Goal: Task Accomplishment & Management: Use online tool/utility

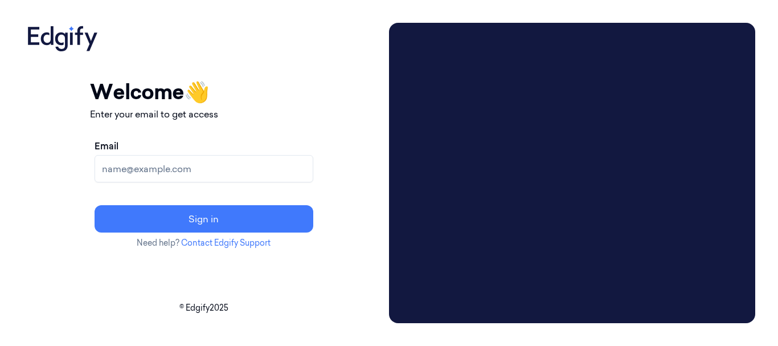
click at [219, 173] on input "Email" at bounding box center [203, 168] width 219 height 27
type input "chandu@indivillage.co"
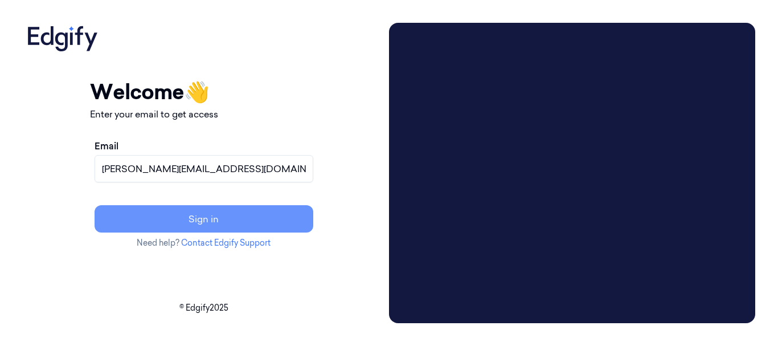
click at [306, 226] on button "Sign in" at bounding box center [203, 218] width 219 height 27
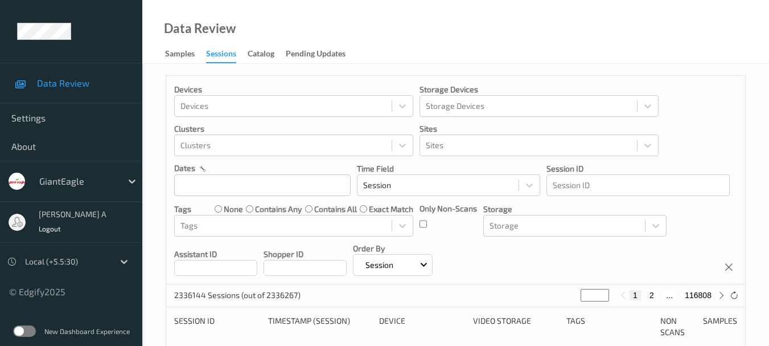
click at [26, 332] on label at bounding box center [24, 330] width 23 height 11
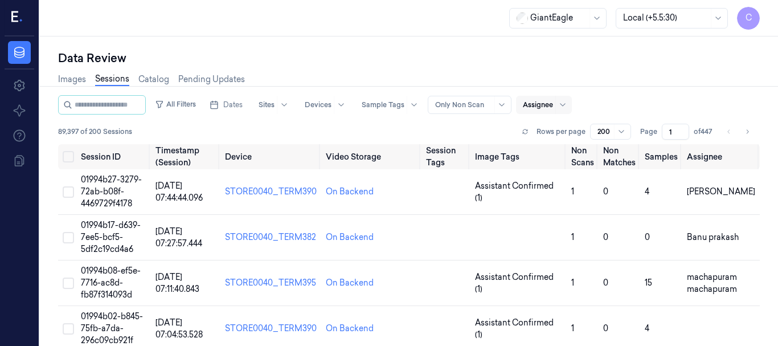
click at [545, 105] on div at bounding box center [538, 105] width 30 height 10
type input "cha"
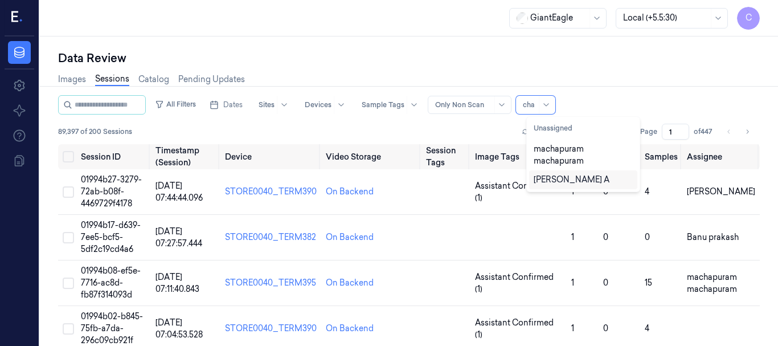
click at [544, 177] on div "Chandu A" at bounding box center [571, 180] width 76 height 12
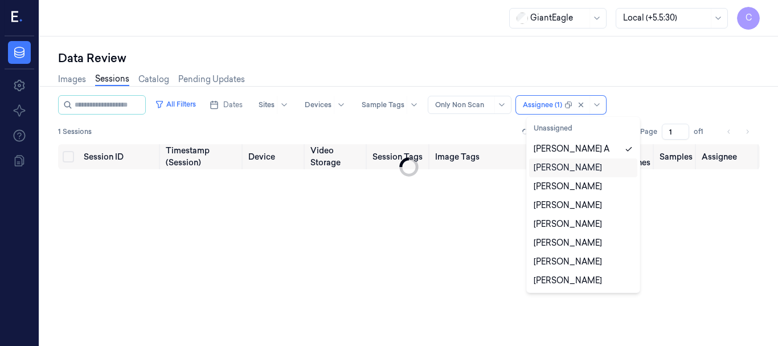
click at [551, 60] on div "Data Review" at bounding box center [408, 58] width 701 height 16
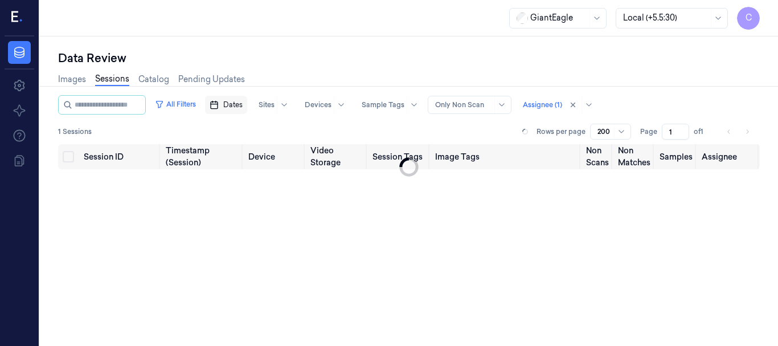
click at [236, 104] on span "Dates" at bounding box center [232, 105] width 19 height 10
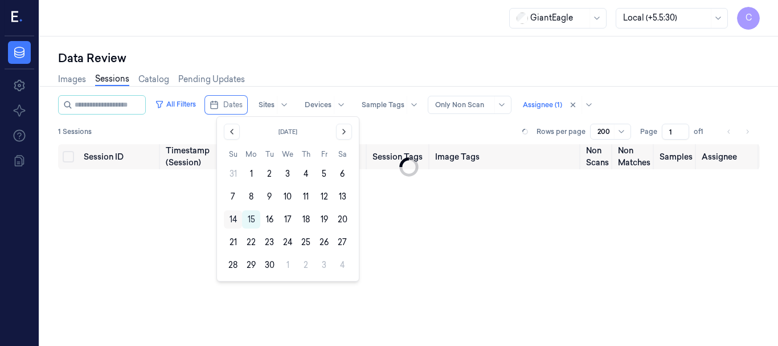
click at [236, 216] on button "14" at bounding box center [233, 219] width 18 height 18
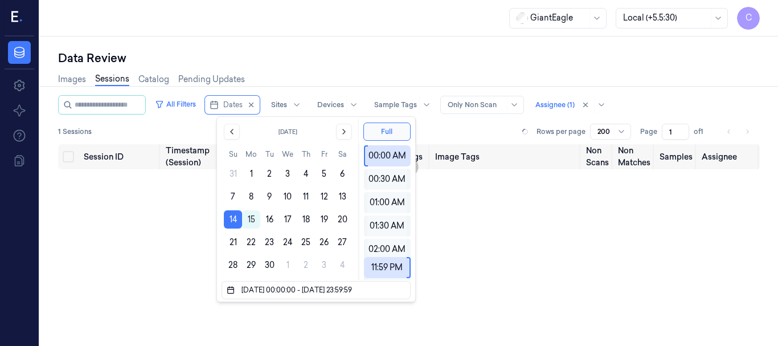
click at [353, 57] on div "Data Review" at bounding box center [408, 58] width 701 height 16
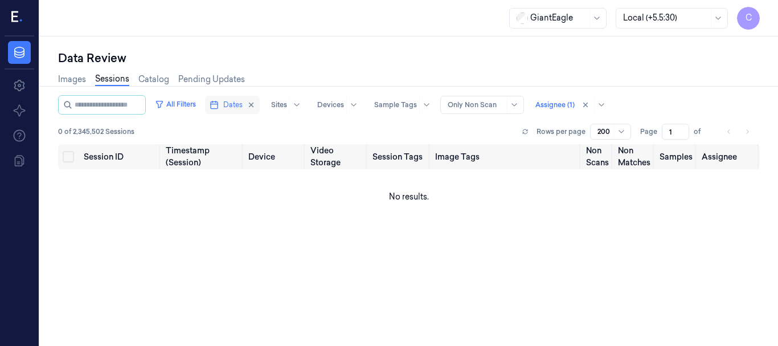
click at [254, 104] on button "Dates" at bounding box center [232, 105] width 55 height 18
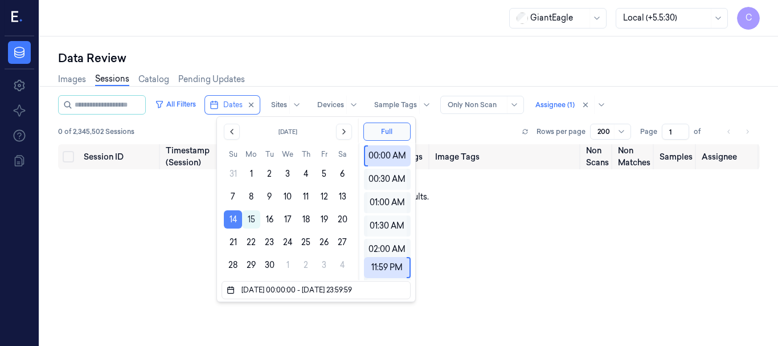
click at [231, 217] on button "14" at bounding box center [233, 219] width 18 height 18
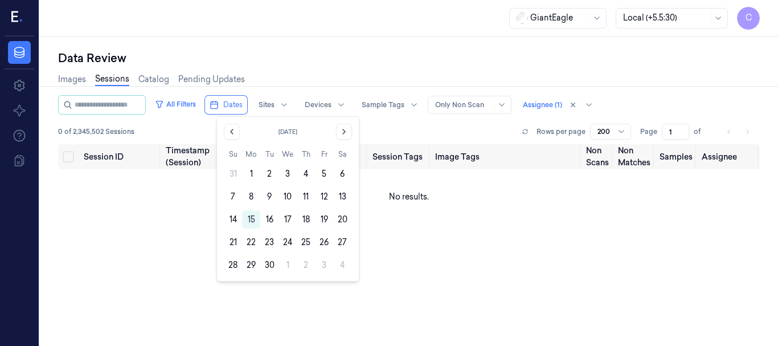
click at [231, 217] on button "14" at bounding box center [233, 219] width 18 height 18
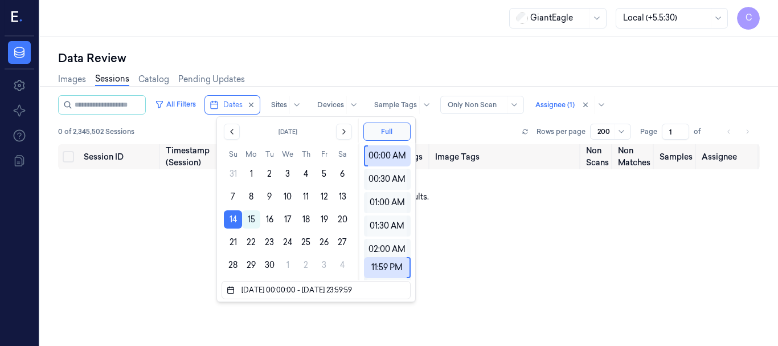
click at [326, 63] on div "Data Review" at bounding box center [408, 58] width 701 height 16
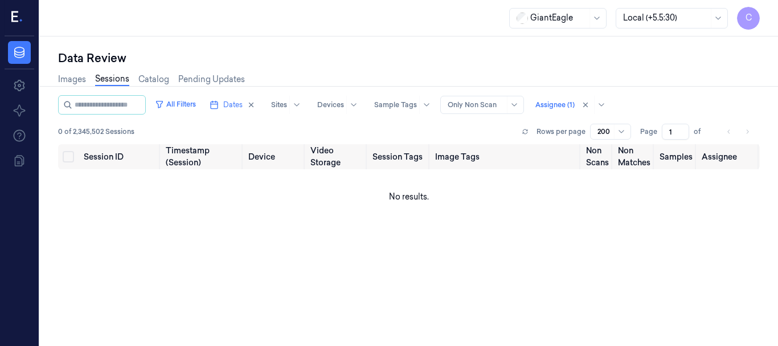
click at [504, 107] on div at bounding box center [475, 105] width 57 height 10
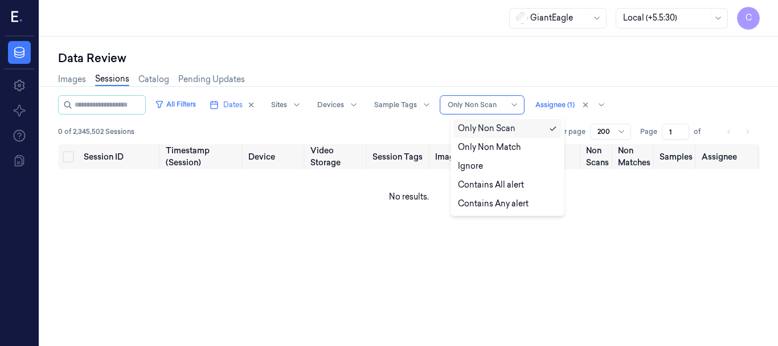
click at [463, 59] on div "Data Review" at bounding box center [408, 58] width 701 height 16
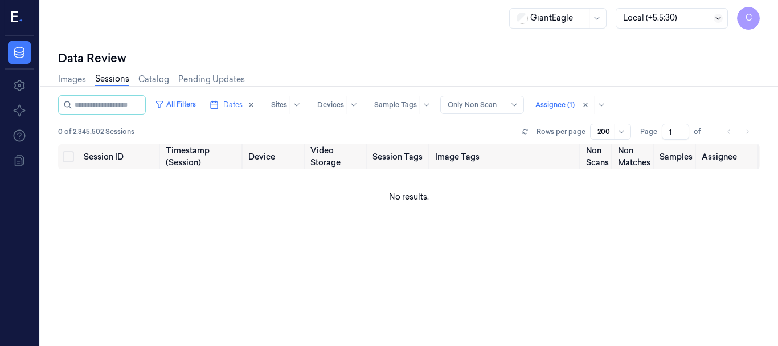
click at [721, 15] on icon at bounding box center [717, 18] width 9 height 9
click at [676, 48] on div "Account Time (-04:00)" at bounding box center [665, 43] width 85 height 12
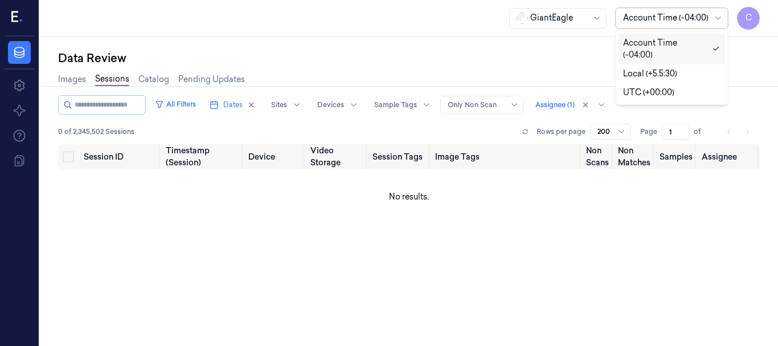
click at [708, 23] on div at bounding box center [665, 18] width 85 height 12
click at [666, 91] on div "UTC (+00:00)" at bounding box center [648, 93] width 51 height 12
click at [717, 22] on icon at bounding box center [717, 18] width 9 height 9
click at [667, 44] on div "Account Time (-04:00)" at bounding box center [665, 43] width 85 height 12
click at [715, 14] on div at bounding box center [718, 18] width 11 height 9
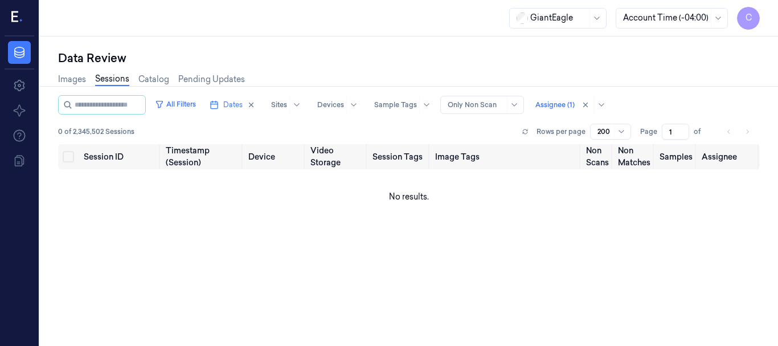
click at [566, 64] on div "Data Review" at bounding box center [408, 58] width 701 height 16
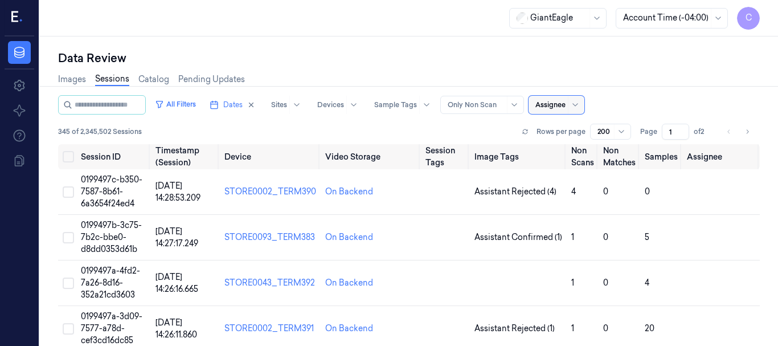
click at [671, 18] on div at bounding box center [665, 18] width 85 height 12
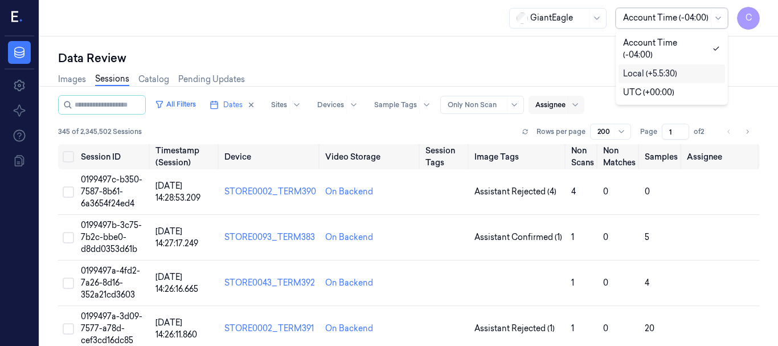
click at [560, 50] on div "Data Review Images Sessions Catalog Pending Updates All Filters Dates Sites Dev…" at bounding box center [409, 190] width 738 height 309
click at [242, 105] on span "Dates" at bounding box center [232, 105] width 19 height 10
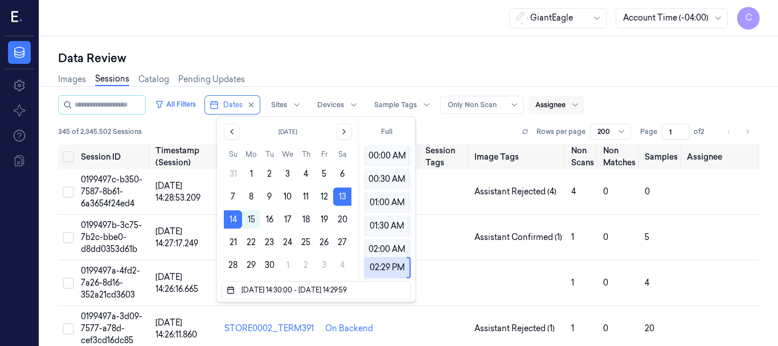
click at [466, 27] on div "GiantEagle Account Time (-04:00) C" at bounding box center [409, 18] width 738 height 36
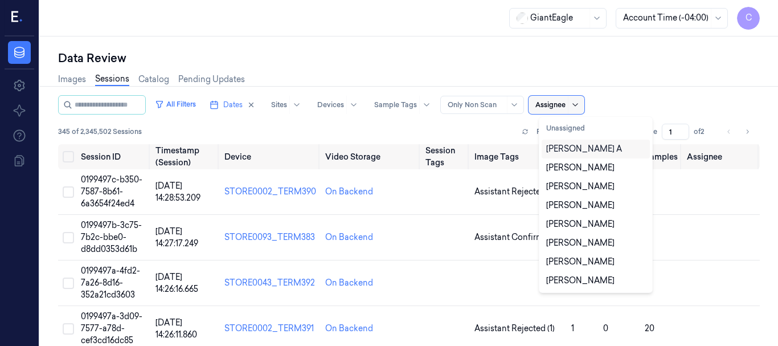
click at [579, 104] on icon at bounding box center [574, 104] width 9 height 9
click at [568, 142] on div "Chandu A" at bounding box center [595, 148] width 108 height 19
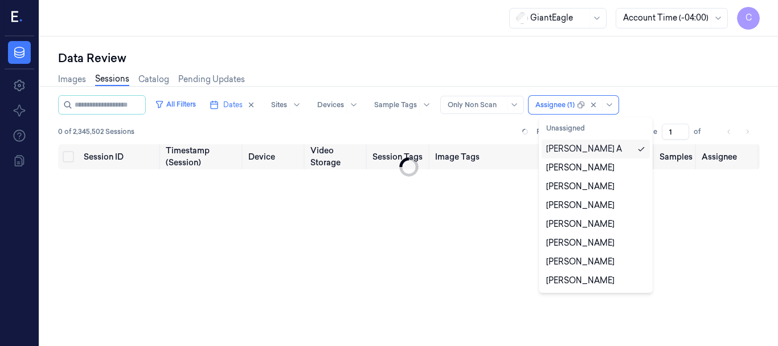
click at [566, 147] on div "Chandu A" at bounding box center [584, 149] width 76 height 12
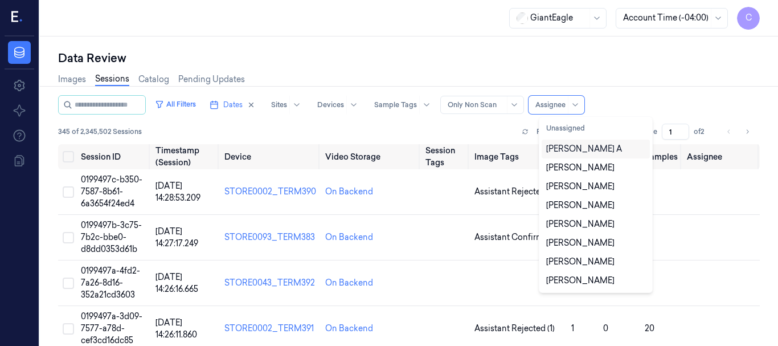
click at [567, 146] on div "Chandu A" at bounding box center [584, 149] width 76 height 12
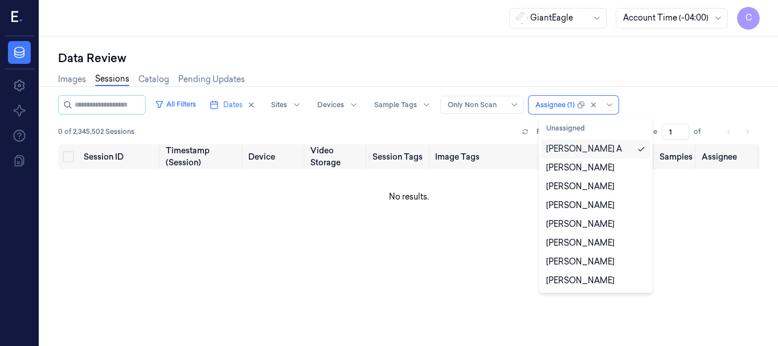
click at [648, 50] on div "Data Review Images Sessions Catalog Pending Updates All Filters Dates Sites Dev…" at bounding box center [409, 190] width 738 height 309
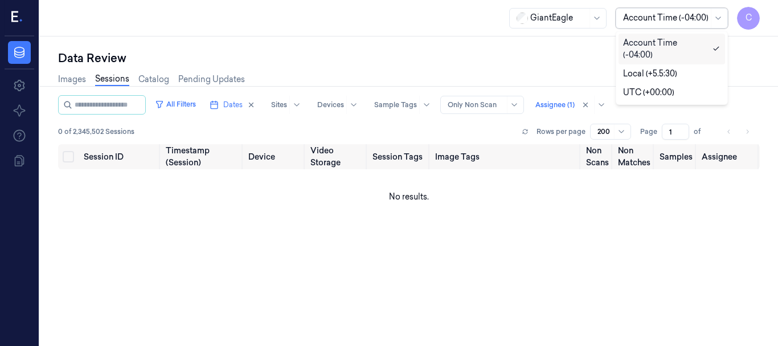
click at [693, 17] on div at bounding box center [665, 18] width 85 height 12
click at [744, 54] on div "Data Review" at bounding box center [408, 58] width 701 height 16
click at [238, 106] on span "Dates" at bounding box center [232, 105] width 19 height 10
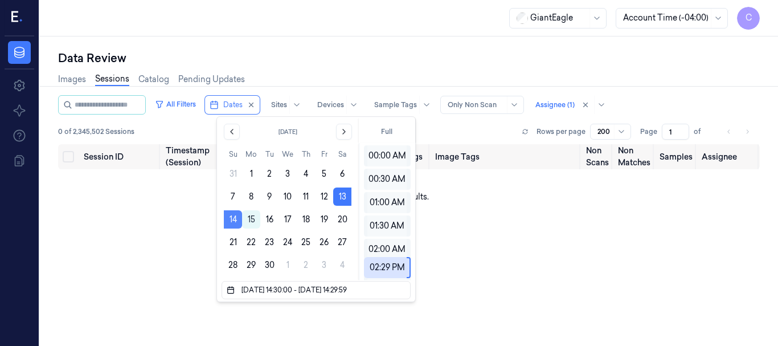
click at [235, 217] on button "14" at bounding box center [233, 219] width 18 height 18
type input "14/09/2025 14:30:00 - 14/09/2025 14:29:00"
click at [481, 51] on div "Data Review" at bounding box center [408, 58] width 701 height 16
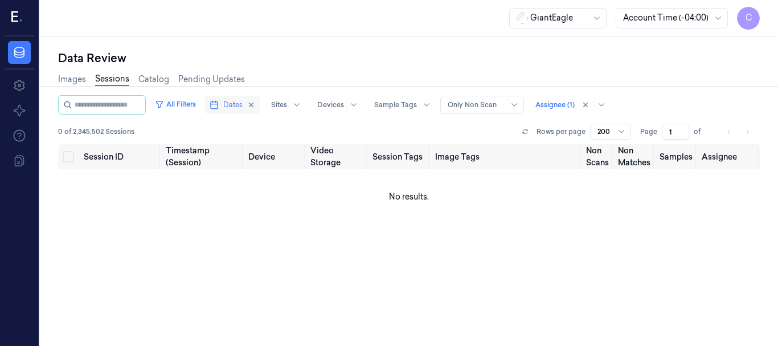
click at [242, 105] on span "Dates" at bounding box center [232, 105] width 19 height 10
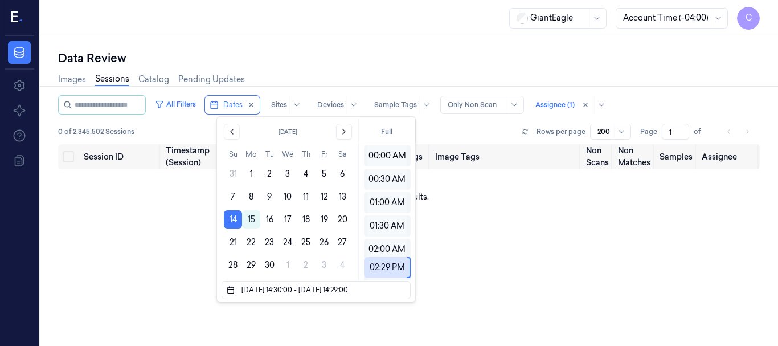
click at [527, 64] on div "Data Review" at bounding box center [408, 58] width 701 height 16
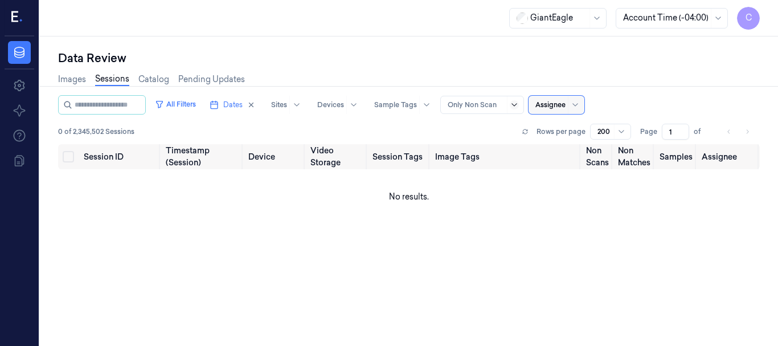
click at [519, 106] on icon at bounding box center [513, 104] width 9 height 9
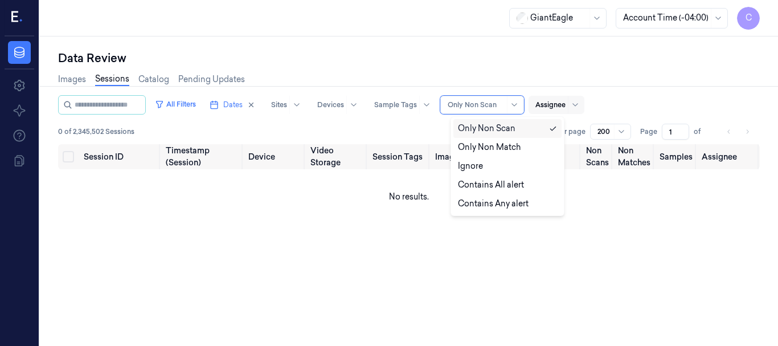
click at [589, 83] on div "Images Sessions Catalog Pending Updates" at bounding box center [408, 80] width 701 height 29
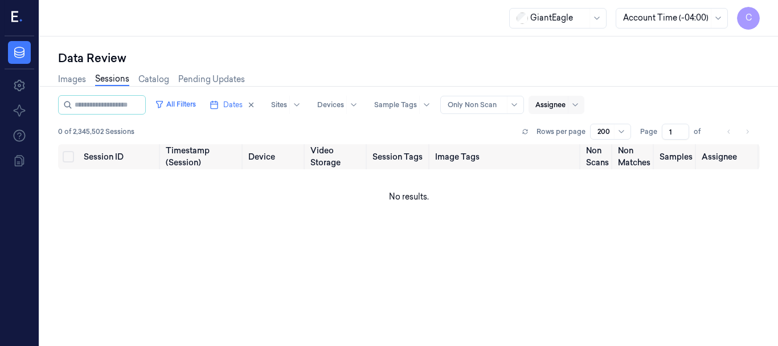
click at [565, 101] on div at bounding box center [550, 105] width 30 height 10
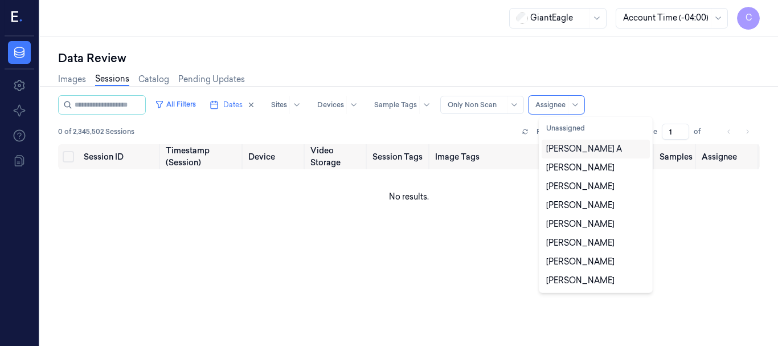
click at [560, 149] on div "Chandu A" at bounding box center [584, 149] width 76 height 12
click at [650, 72] on div "Images Sessions Catalog Pending Updates" at bounding box center [408, 80] width 701 height 29
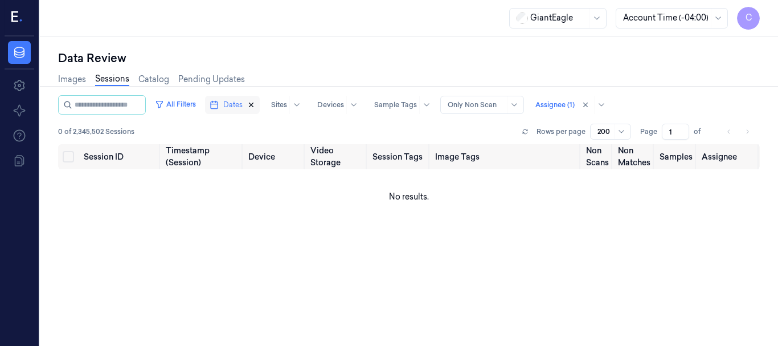
click at [255, 105] on icon "button" at bounding box center [251, 105] width 8 height 8
click at [667, 69] on div "Images Sessions Catalog Pending Updates" at bounding box center [408, 80] width 701 height 29
click at [619, 133] on icon at bounding box center [620, 131] width 9 height 9
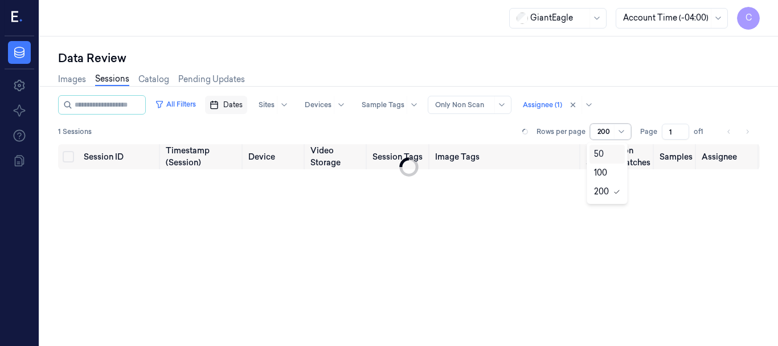
click at [606, 154] on div "50" at bounding box center [607, 154] width 26 height 12
click at [558, 17] on div at bounding box center [558, 18] width 57 height 12
click at [637, 56] on div "Data Review" at bounding box center [408, 58] width 701 height 16
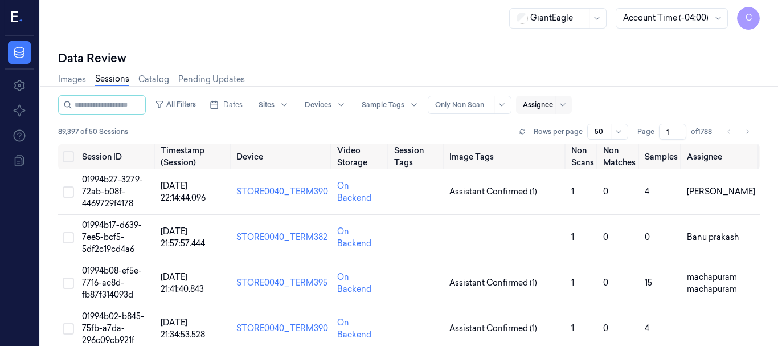
click at [698, 57] on div "Data Review" at bounding box center [408, 58] width 701 height 16
click at [569, 108] on div at bounding box center [569, 105] width 28 height 18
click at [565, 106] on div "Assignee" at bounding box center [544, 105] width 56 height 18
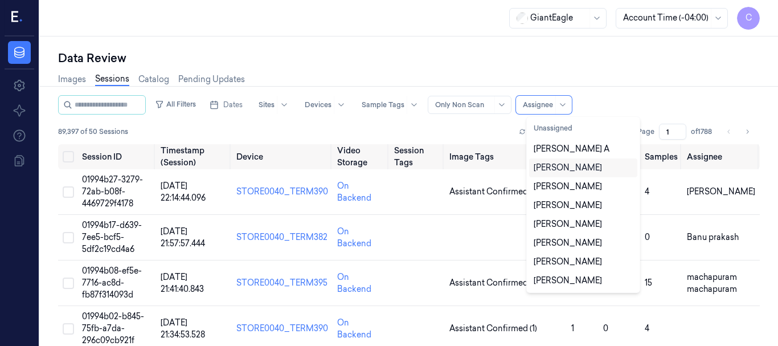
click at [721, 63] on div "Data Review" at bounding box center [408, 58] width 701 height 16
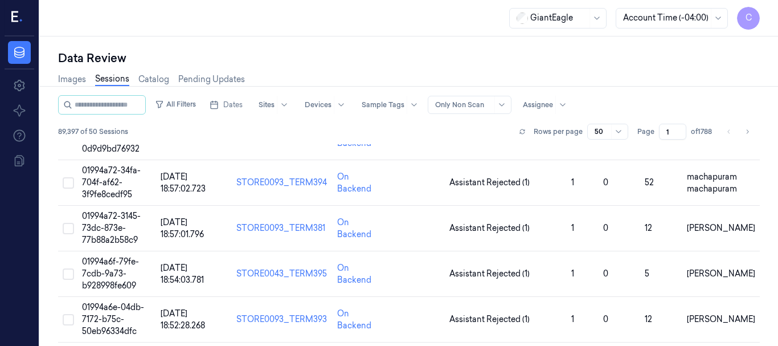
scroll to position [2060, 0]
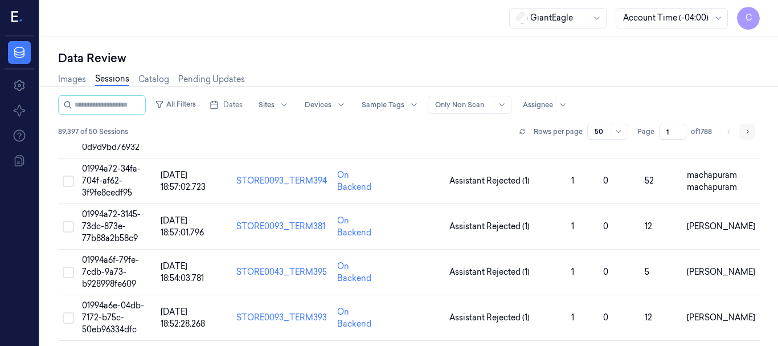
click at [744, 133] on icon "Go to next page" at bounding box center [746, 131] width 7 height 9
type input "2"
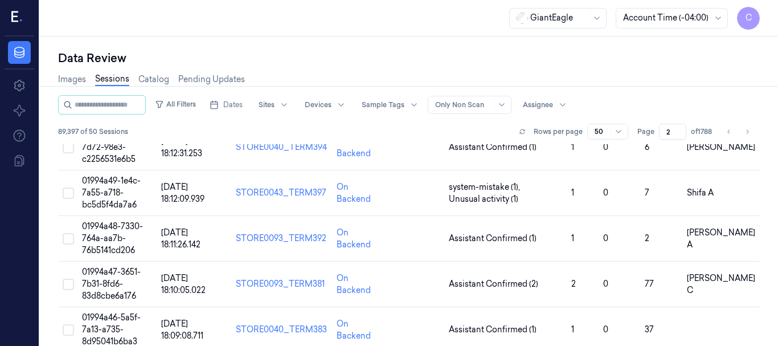
scroll to position [455, 0]
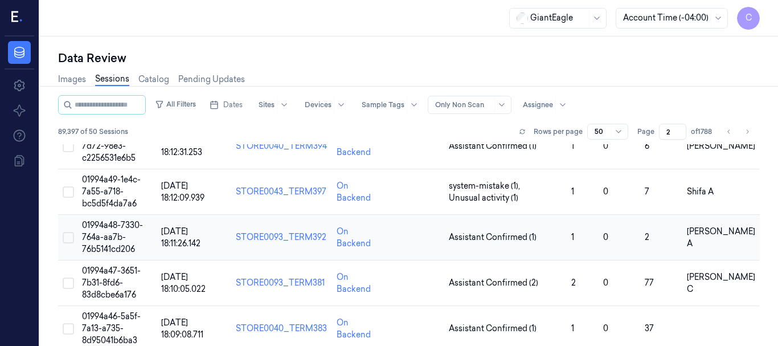
click at [117, 223] on span "01994a48-7330-764a-aa7b-76b5141cd206" at bounding box center [112, 237] width 61 height 34
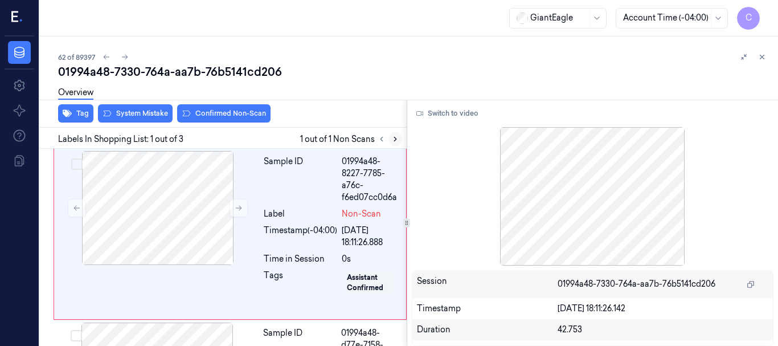
click at [395, 138] on icon at bounding box center [395, 139] width 2 height 4
click at [233, 207] on button at bounding box center [238, 208] width 18 height 18
click at [435, 114] on button "Switch to video" at bounding box center [447, 113] width 71 height 18
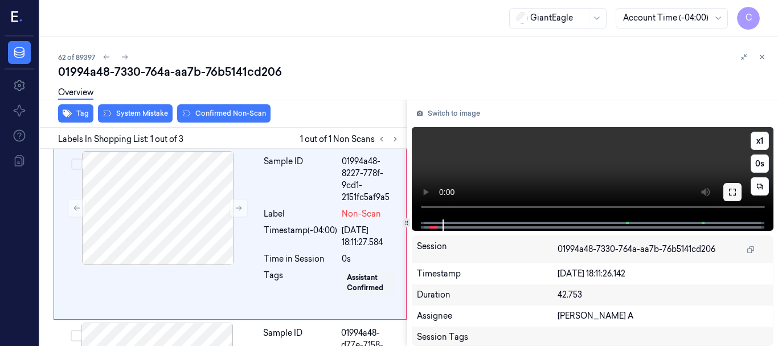
click at [732, 192] on icon at bounding box center [731, 191] width 9 height 9
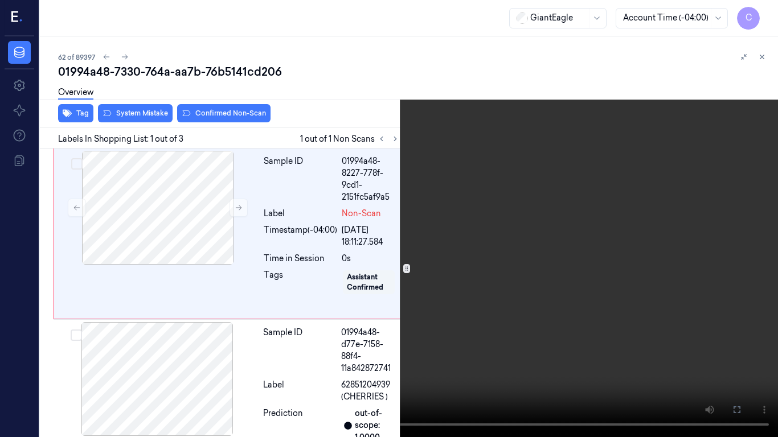
click at [406, 178] on video at bounding box center [389, 218] width 778 height 437
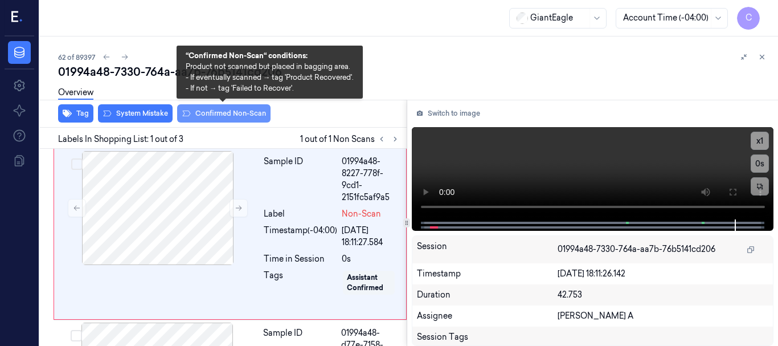
click at [211, 116] on button "Confirmed Non-Scan" at bounding box center [223, 113] width 93 height 18
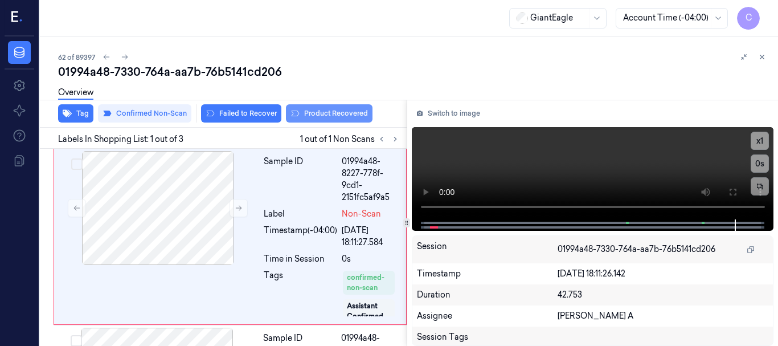
click at [332, 114] on button "Product Recovered" at bounding box center [329, 113] width 87 height 18
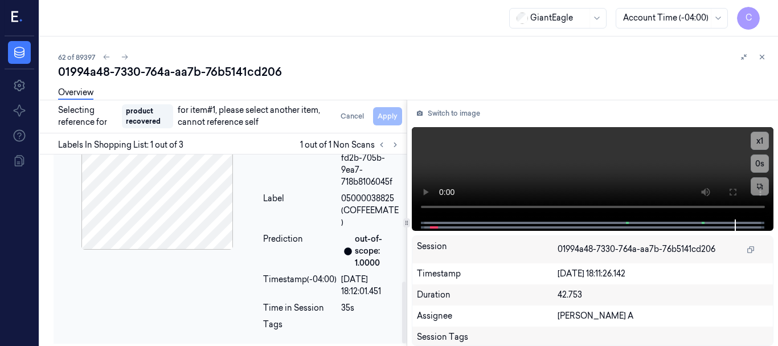
scroll to position [398, 0]
click at [171, 186] on div at bounding box center [157, 191] width 203 height 114
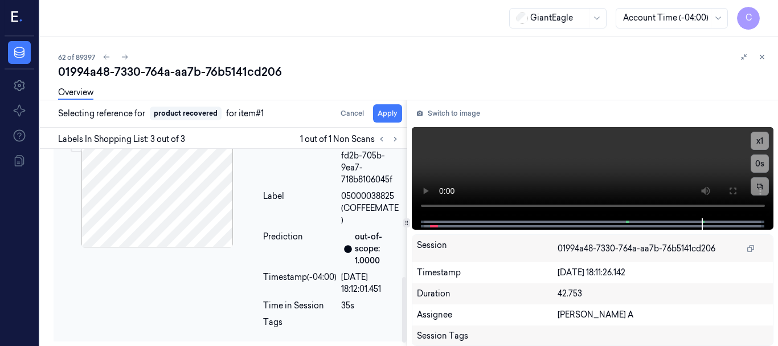
scroll to position [382, 0]
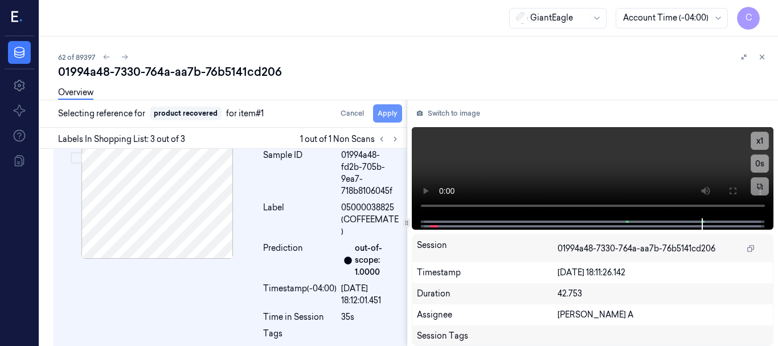
click at [384, 117] on button "Apply" at bounding box center [387, 113] width 29 height 18
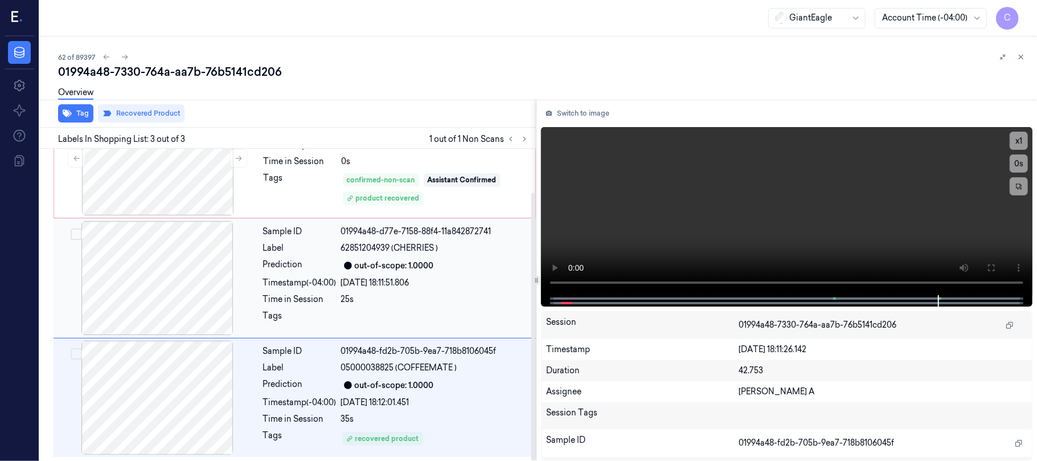
scroll to position [0, 0]
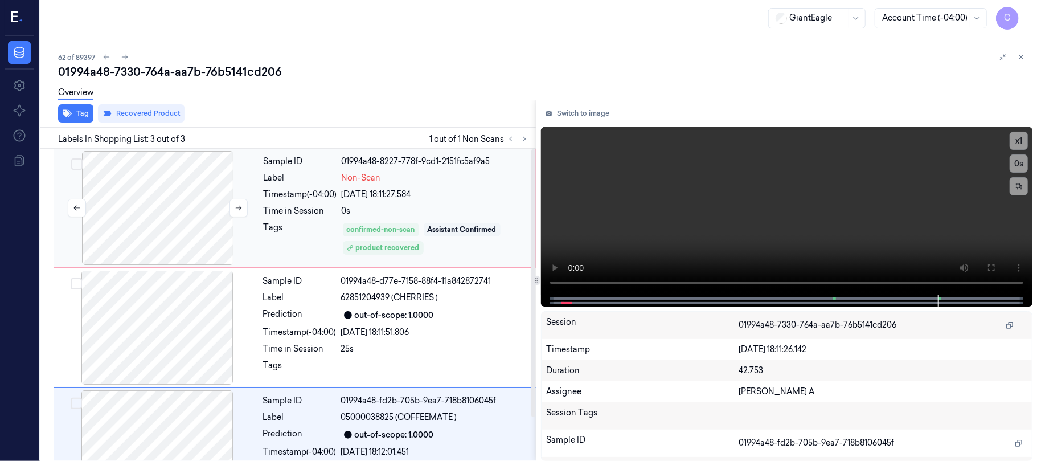
click at [169, 201] on div at bounding box center [157, 208] width 203 height 114
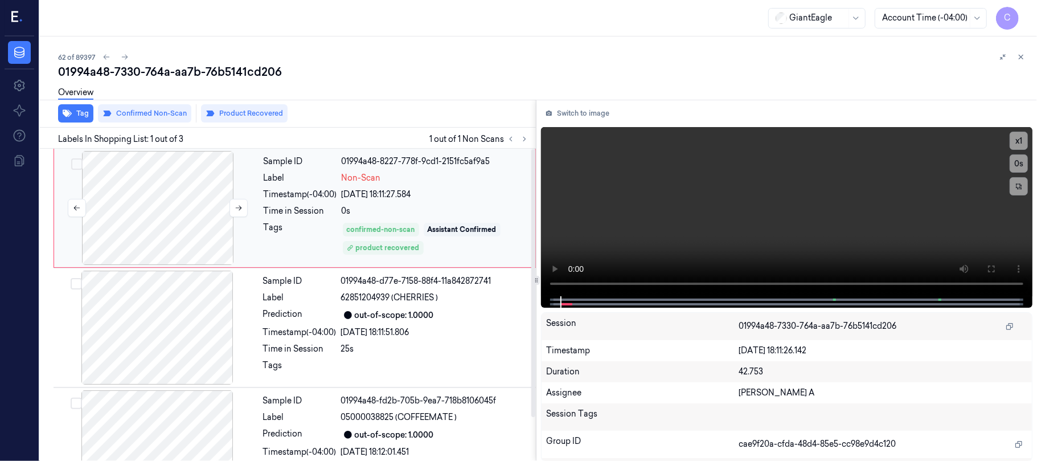
click at [166, 214] on div at bounding box center [157, 208] width 203 height 114
click at [233, 204] on button at bounding box center [238, 208] width 18 height 18
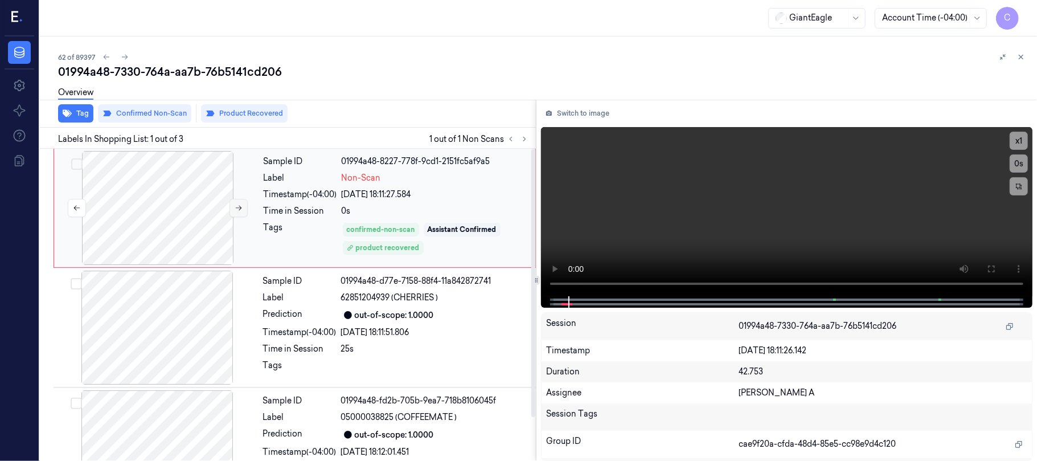
click at [235, 205] on icon at bounding box center [239, 208] width 8 height 8
click at [777, 269] on icon at bounding box center [990, 268] width 9 height 9
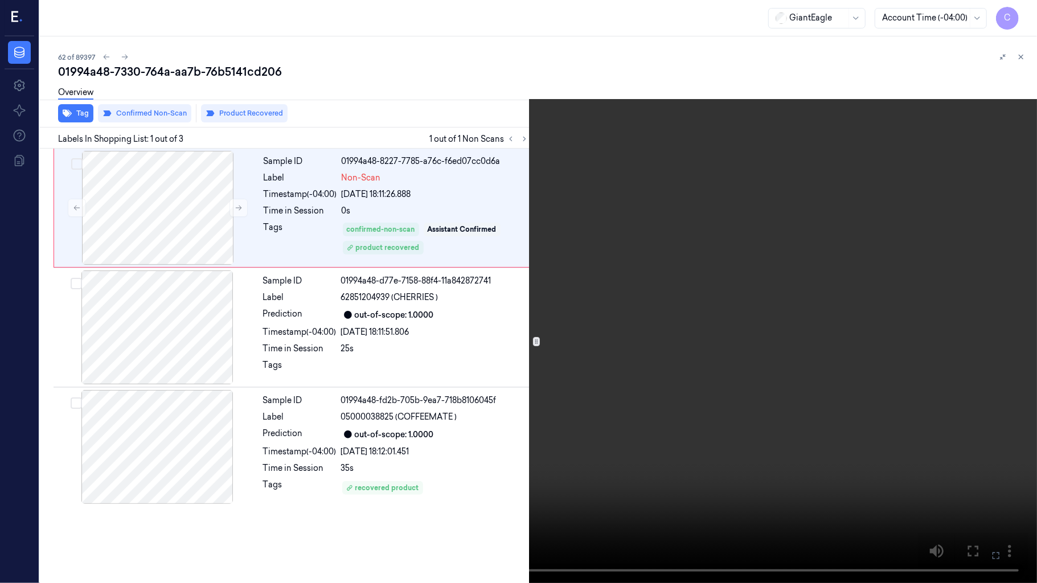
click at [492, 121] on video at bounding box center [518, 291] width 1037 height 583
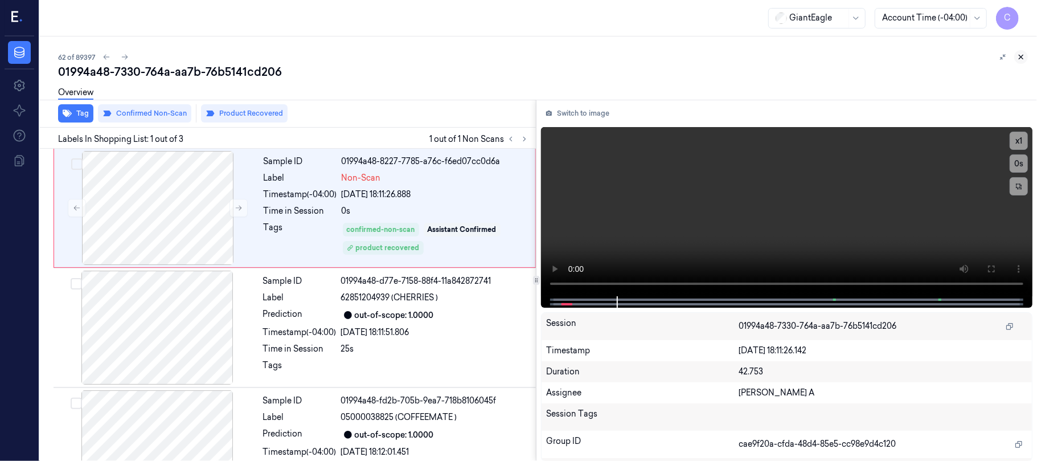
click at [777, 57] on icon at bounding box center [1021, 57] width 8 height 8
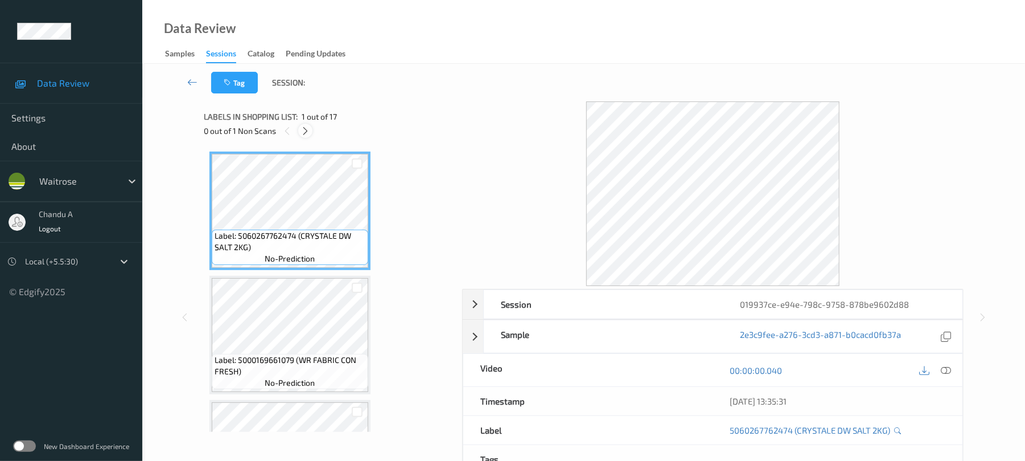
click at [305, 132] on icon at bounding box center [306, 131] width 10 height 10
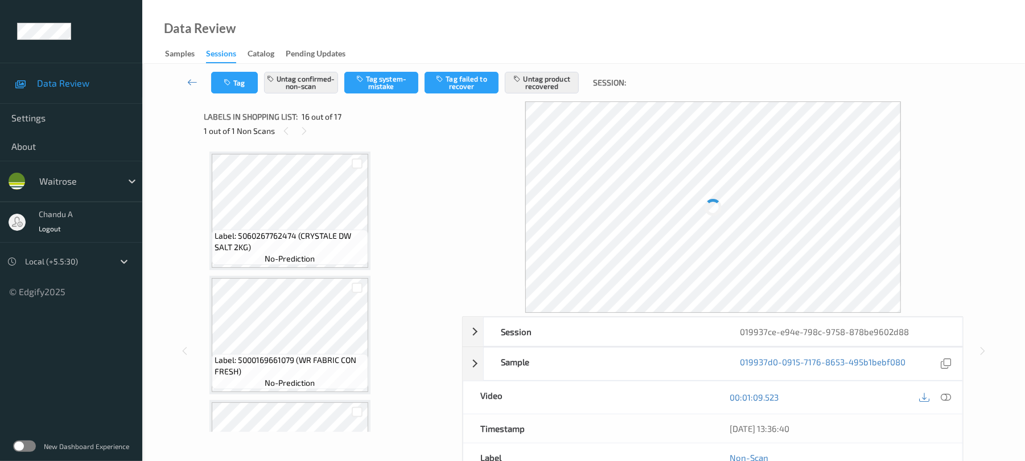
scroll to position [1743, 0]
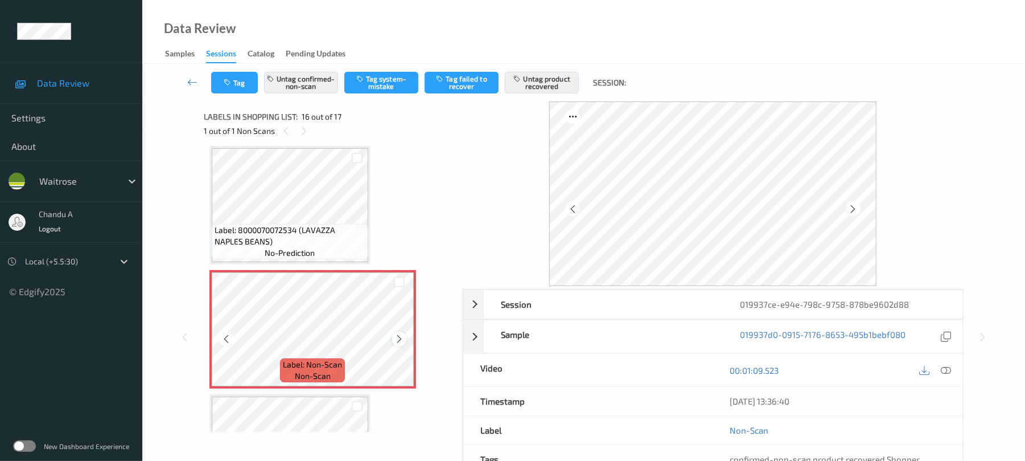
click at [397, 340] on icon at bounding box center [399, 339] width 10 height 10
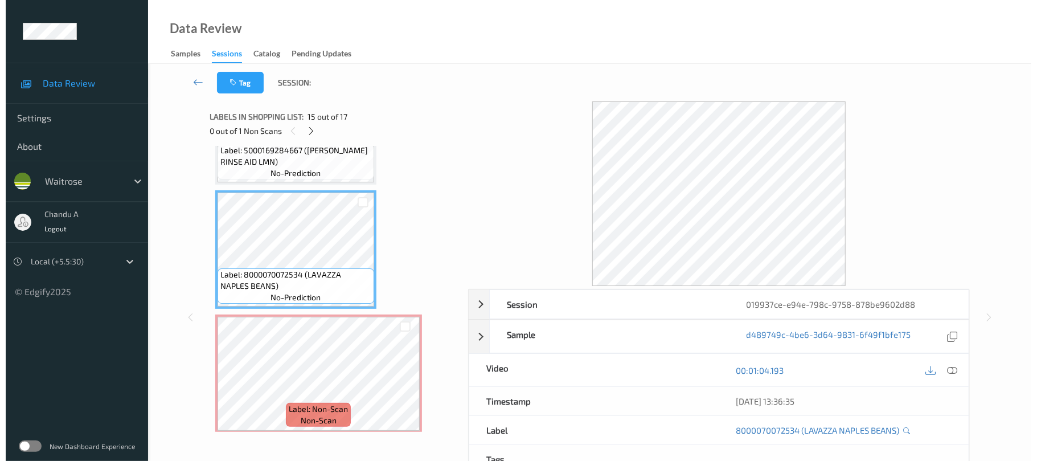
scroll to position [1677, 0]
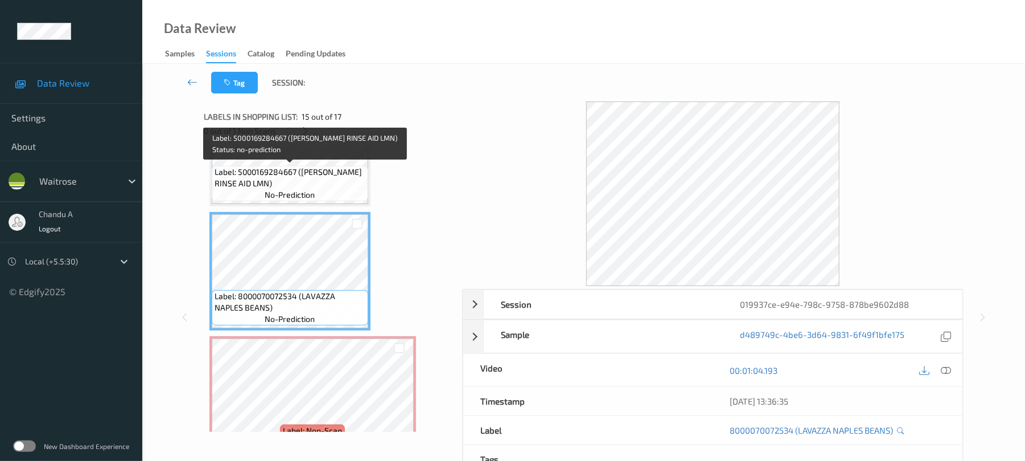
click at [310, 186] on span "Label: 5000169284667 (WR ESS RINSE AID LMN)" at bounding box center [290, 177] width 151 height 23
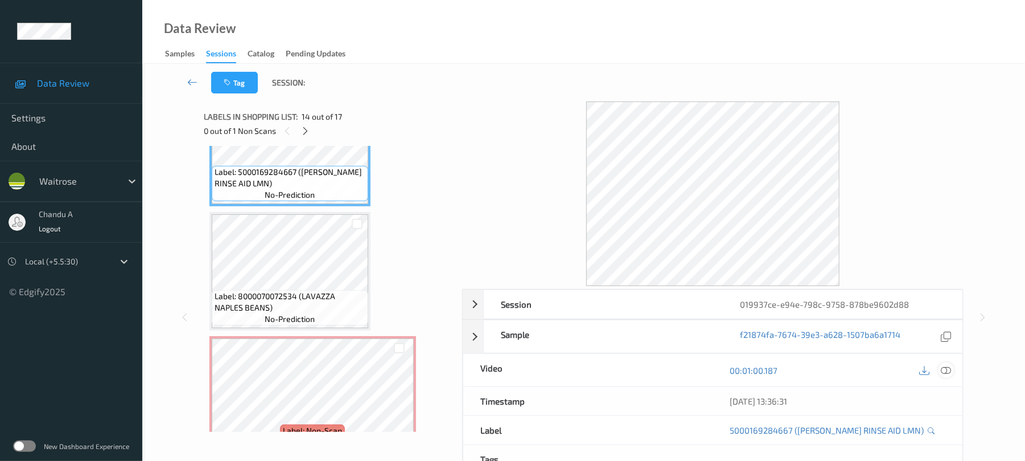
click at [945, 372] on icon at bounding box center [947, 370] width 10 height 10
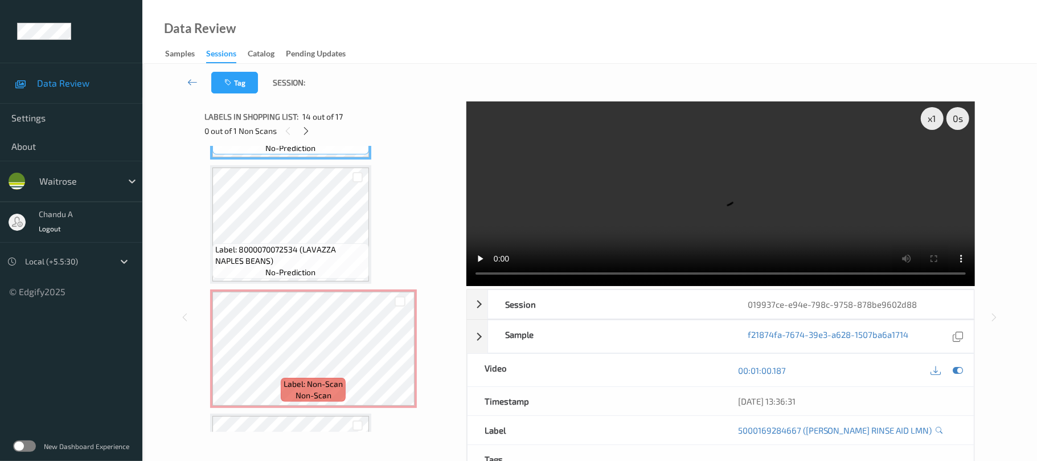
scroll to position [1753, 0]
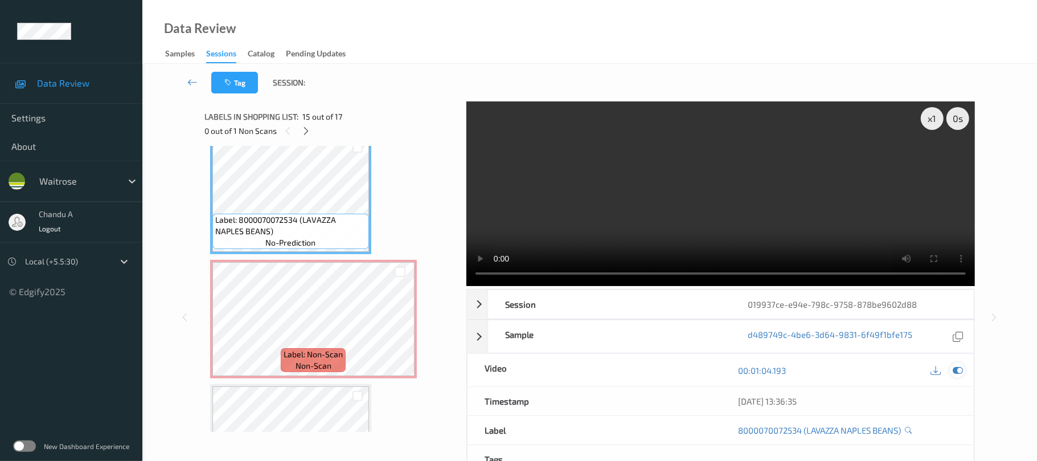
click at [957, 365] on icon at bounding box center [957, 370] width 10 height 10
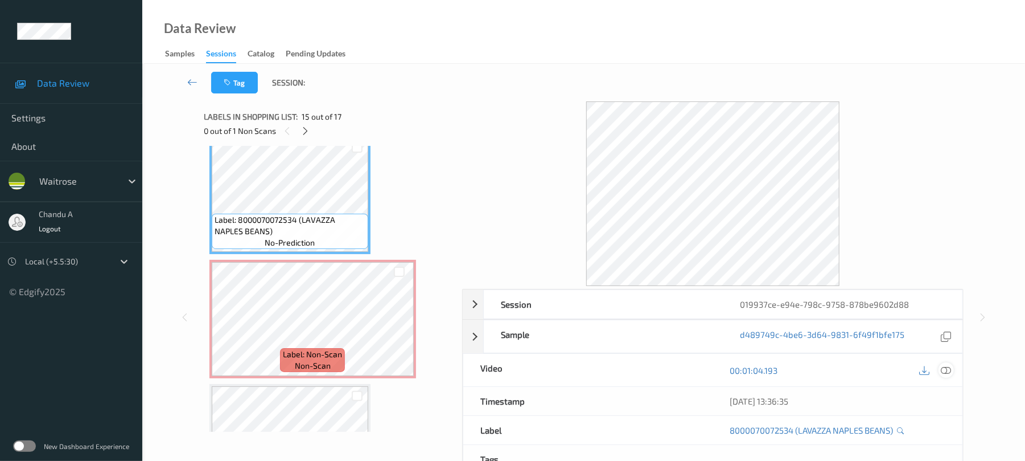
click at [946, 369] on icon at bounding box center [947, 370] width 10 height 10
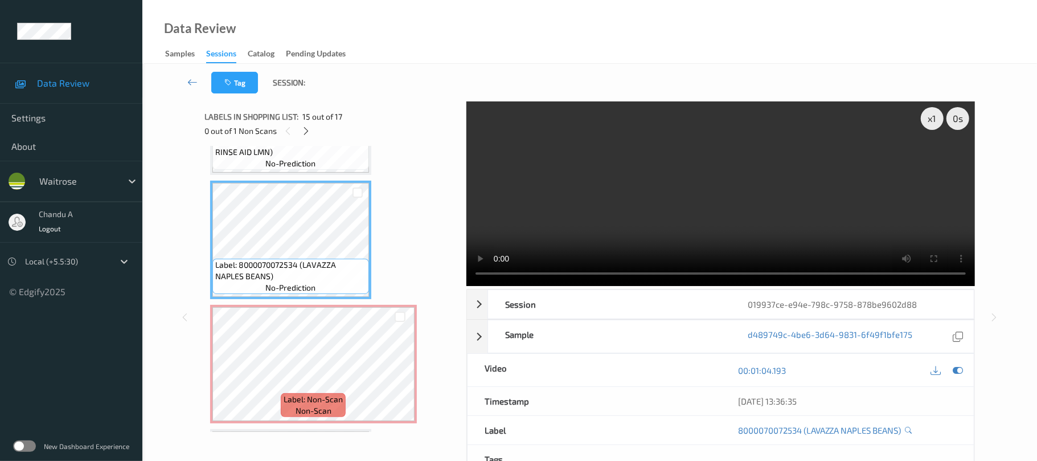
scroll to position [1677, 0]
